Goal: Task Accomplishment & Management: Manage account settings

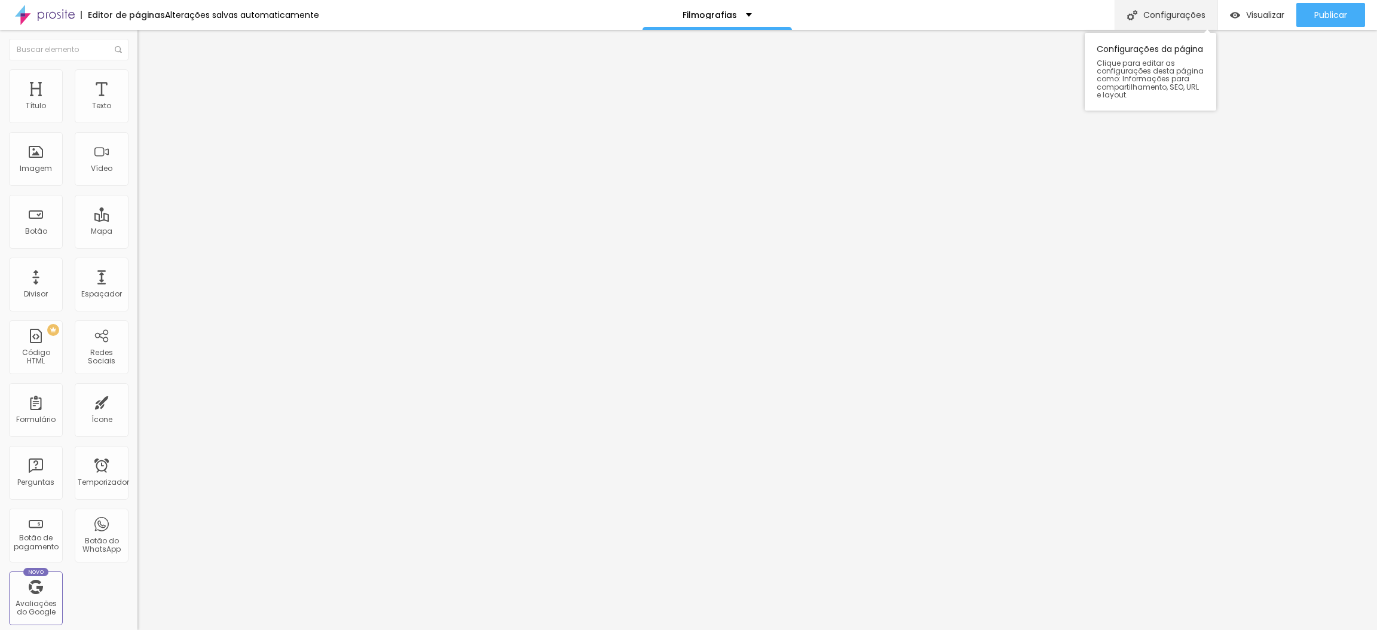
click at [1157, 23] on div "Configurações" at bounding box center [1166, 15] width 103 height 30
click at [915, 629] on div "Configurações da página" at bounding box center [688, 639] width 1377 height 18
click at [1183, 10] on div "Configurações" at bounding box center [1166, 15] width 103 height 30
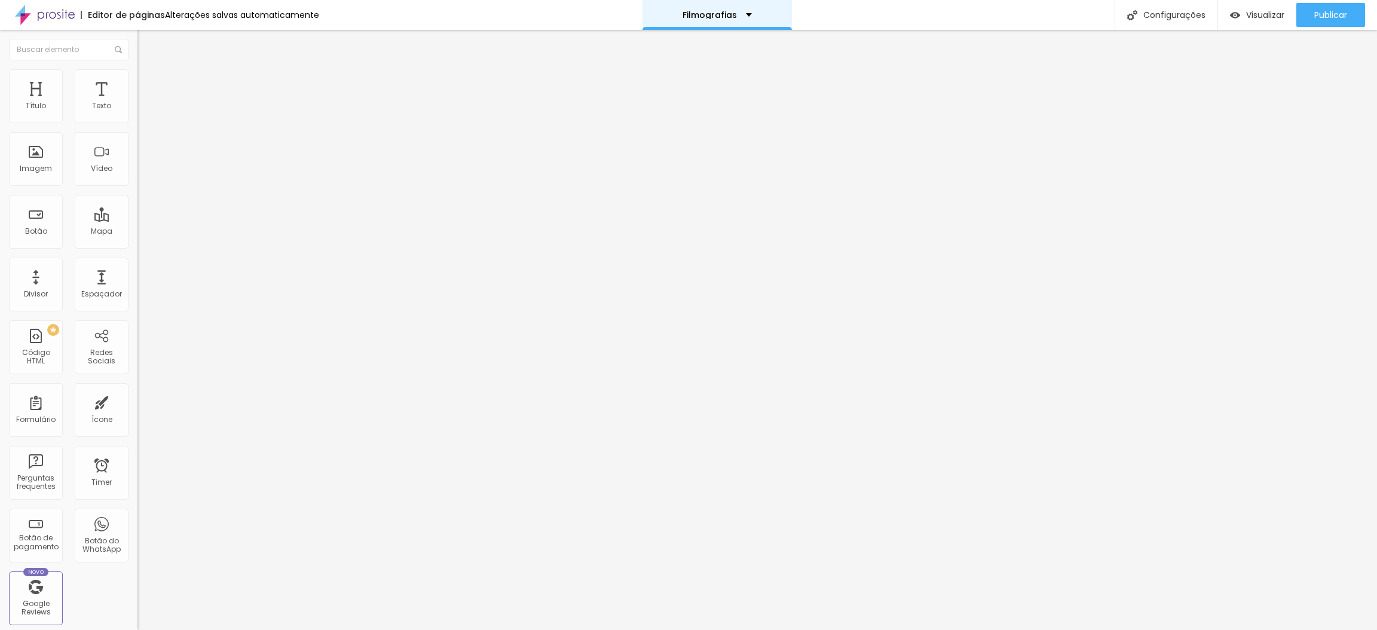
click at [738, 7] on div "Filmografias" at bounding box center [717, 15] width 149 height 30
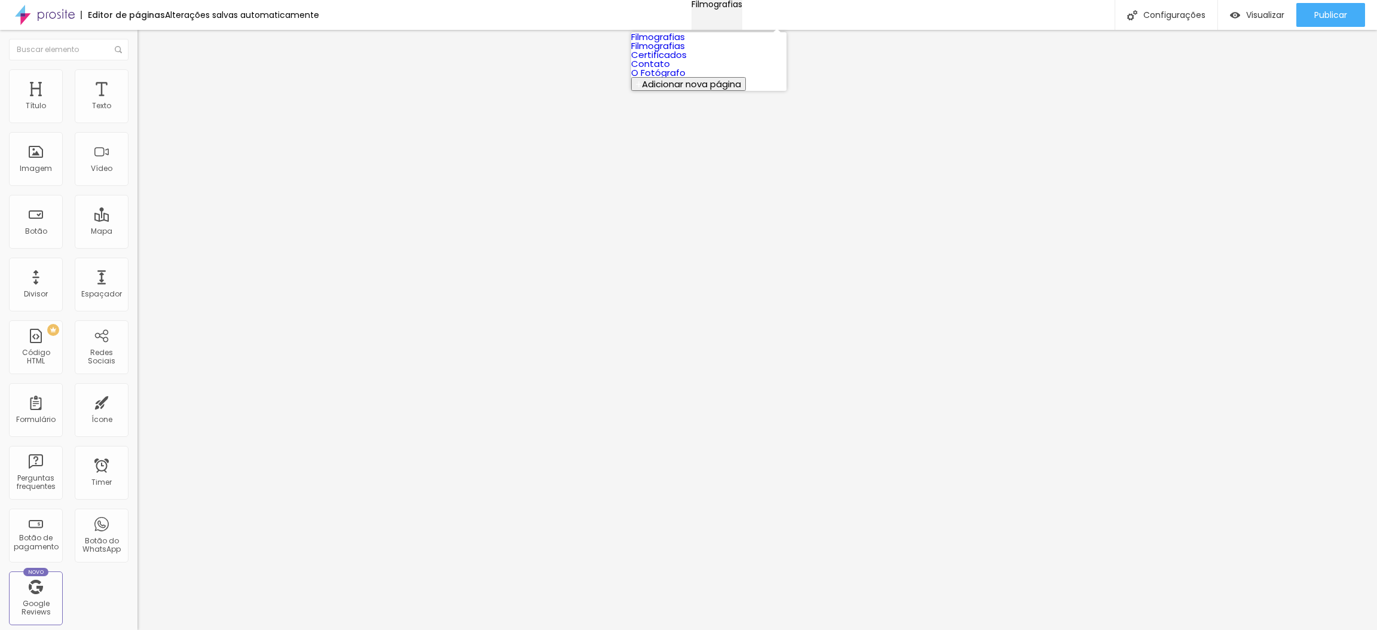
click at [738, 7] on div "Filmografias" at bounding box center [717, 4] width 51 height 8
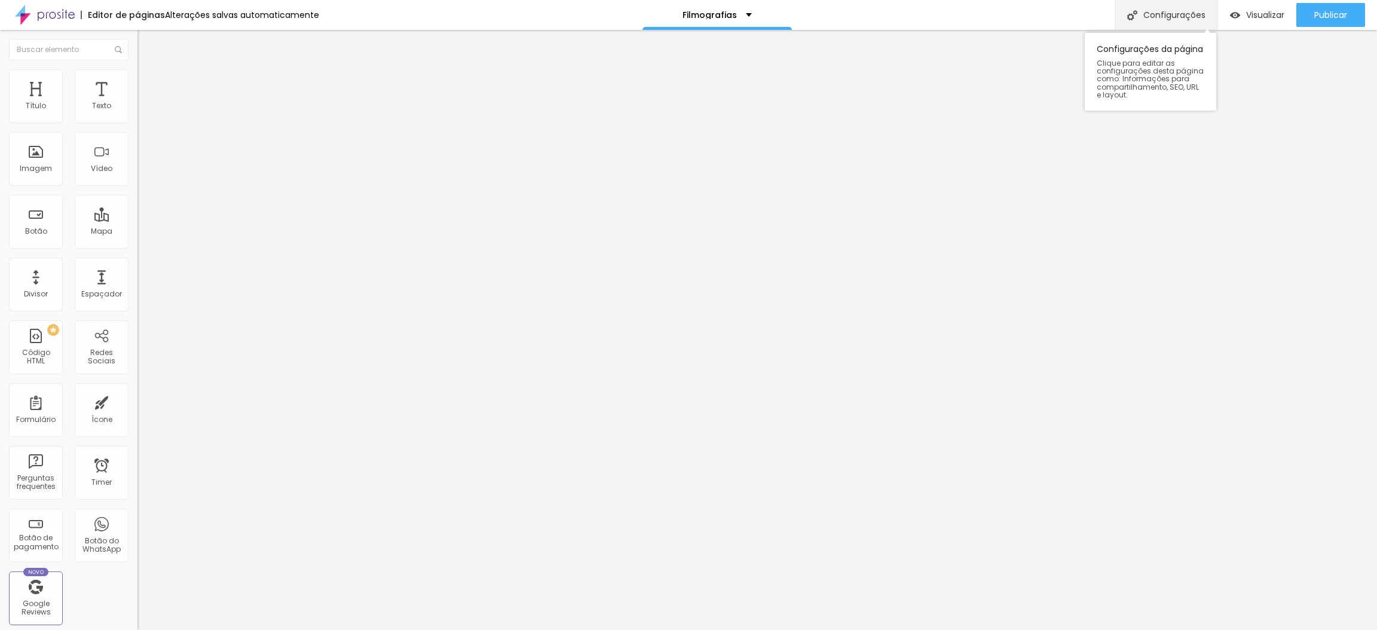
click at [1130, 17] on img at bounding box center [1132, 15] width 10 height 10
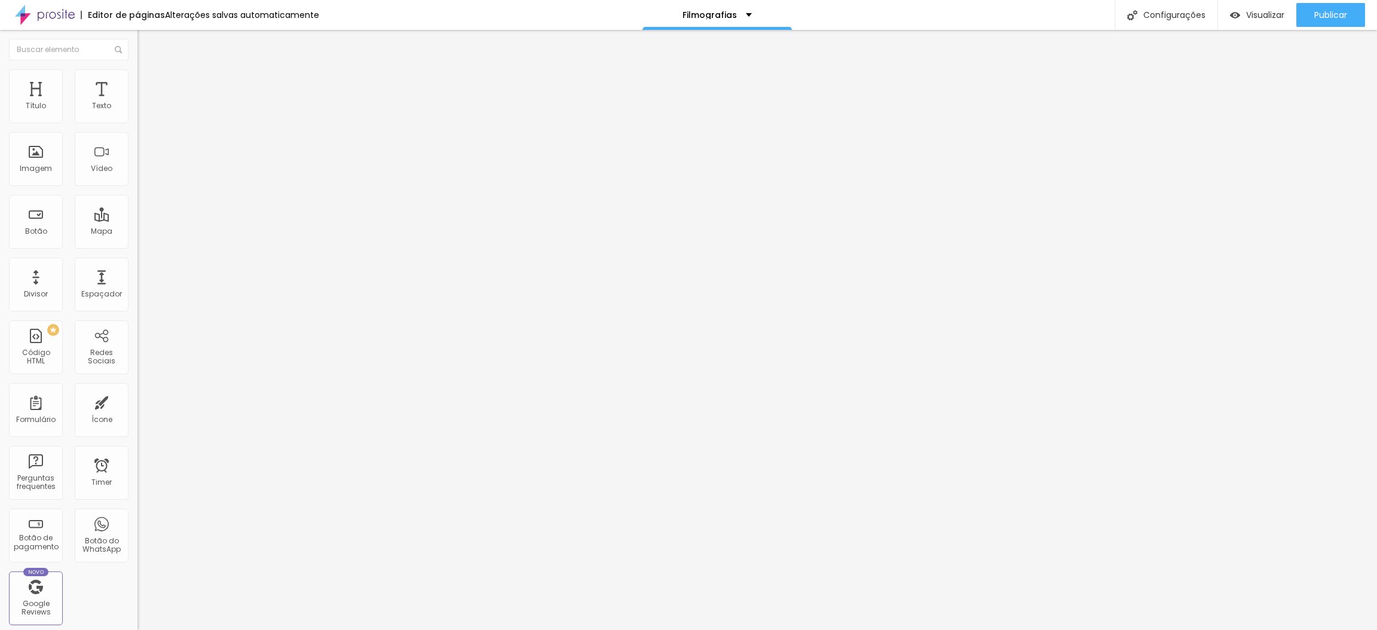
click at [1329, 18] on span "Publicar" at bounding box center [1330, 15] width 33 height 10
